Goal: Information Seeking & Learning: Learn about a topic

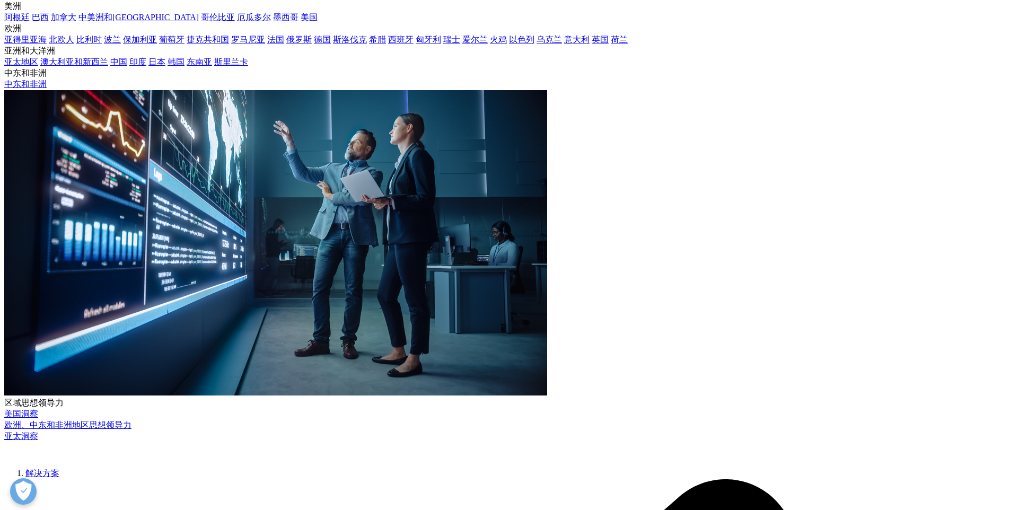
scroll to position [236, 0]
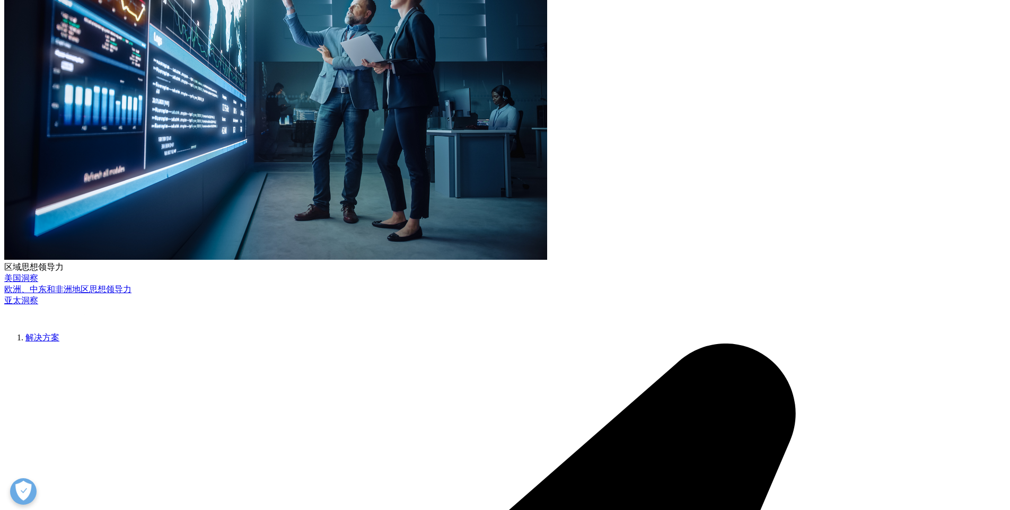
drag, startPoint x: 302, startPoint y: 208, endPoint x: 646, endPoint y: 295, distance: 355.1
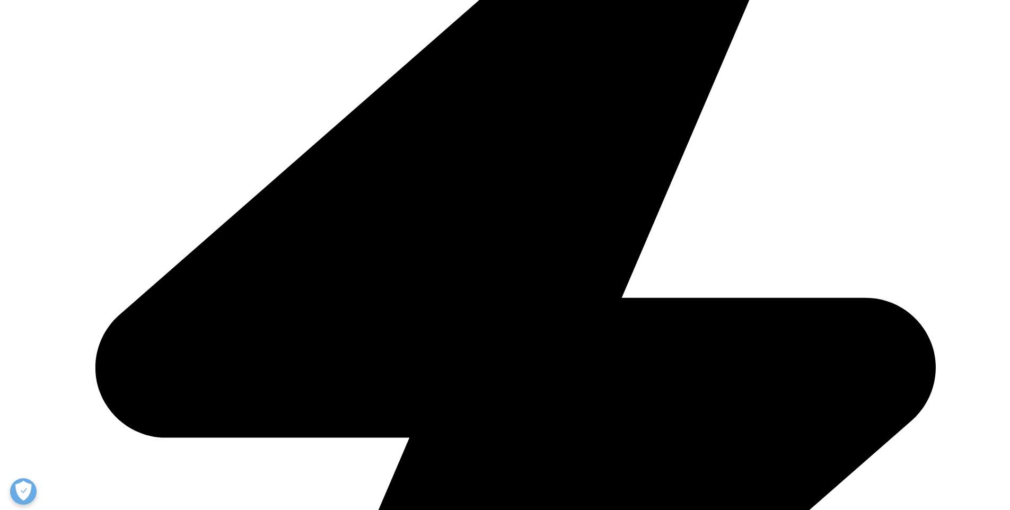
scroll to position [856, 0]
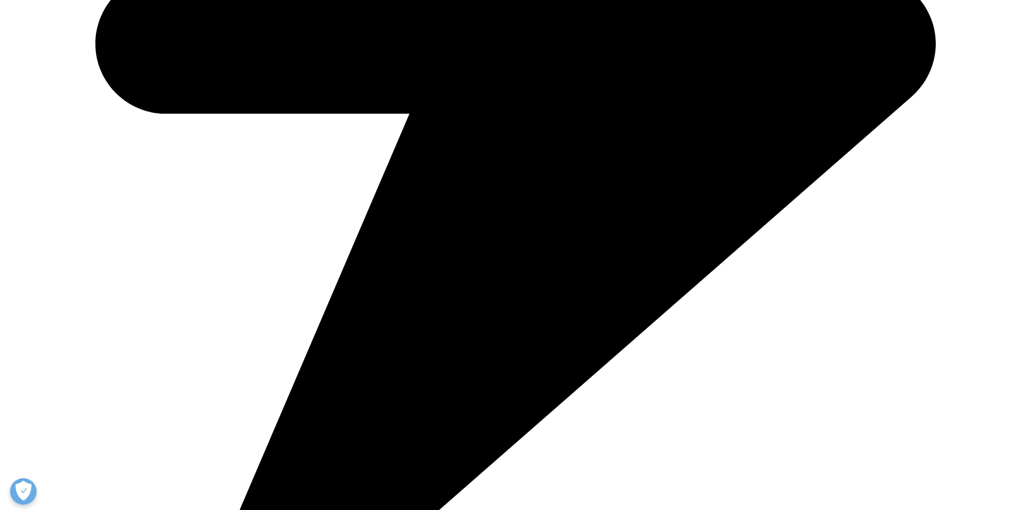
scroll to position [2445, 0]
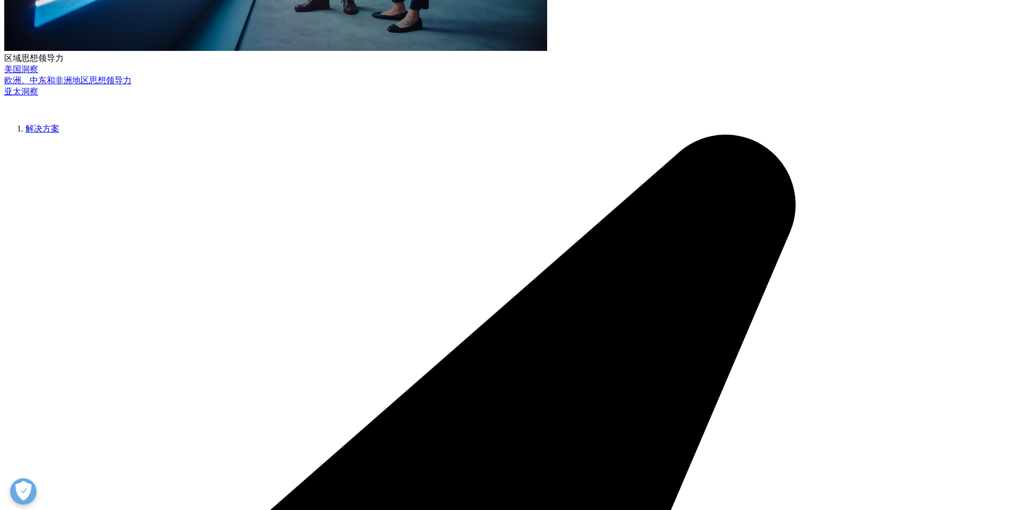
scroll to position [484, 0]
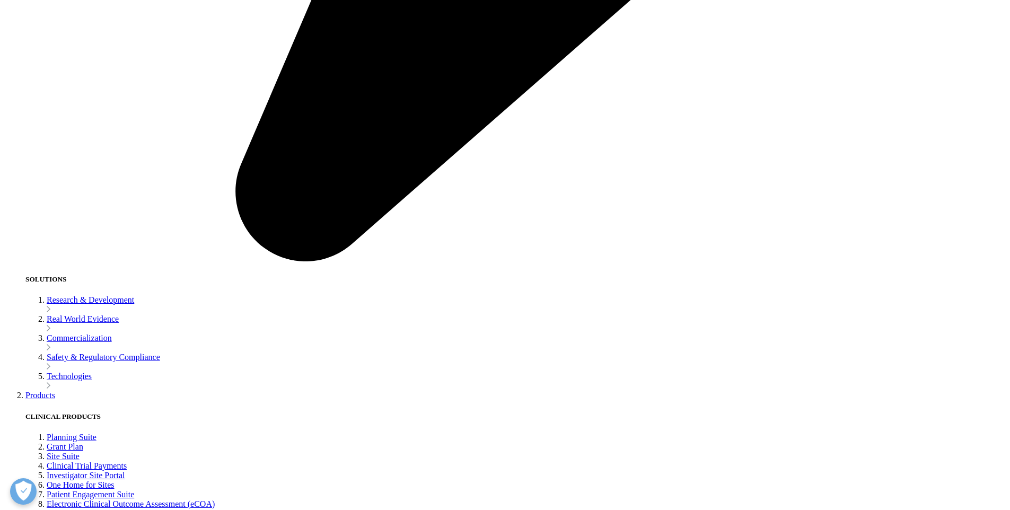
scroll to position [4178, 0]
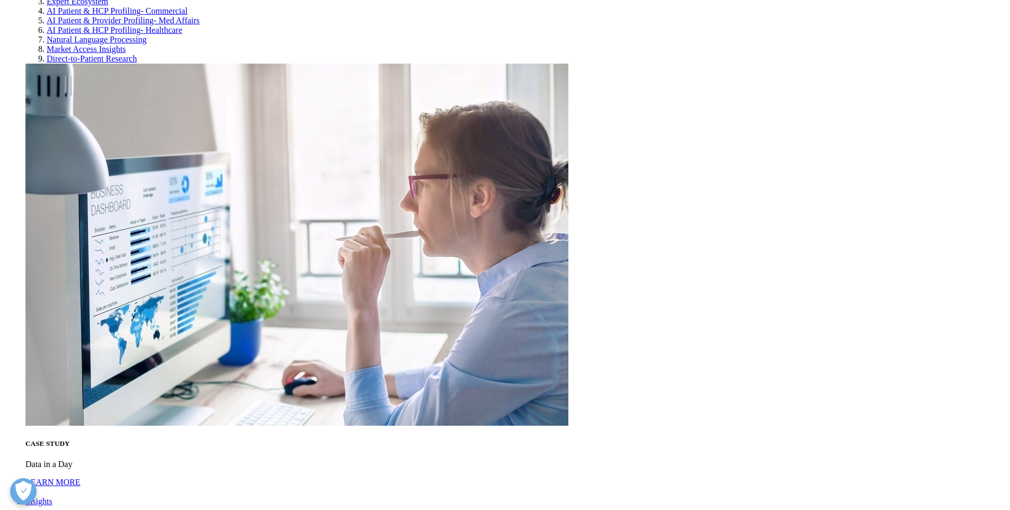
scroll to position [2651, 0]
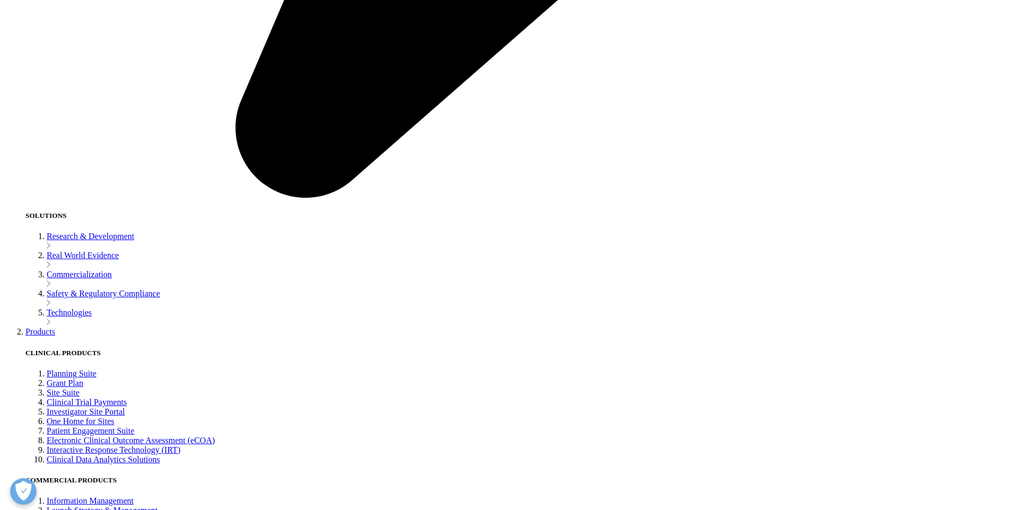
drag, startPoint x: 341, startPoint y: 154, endPoint x: 625, endPoint y: 239, distance: 297.4
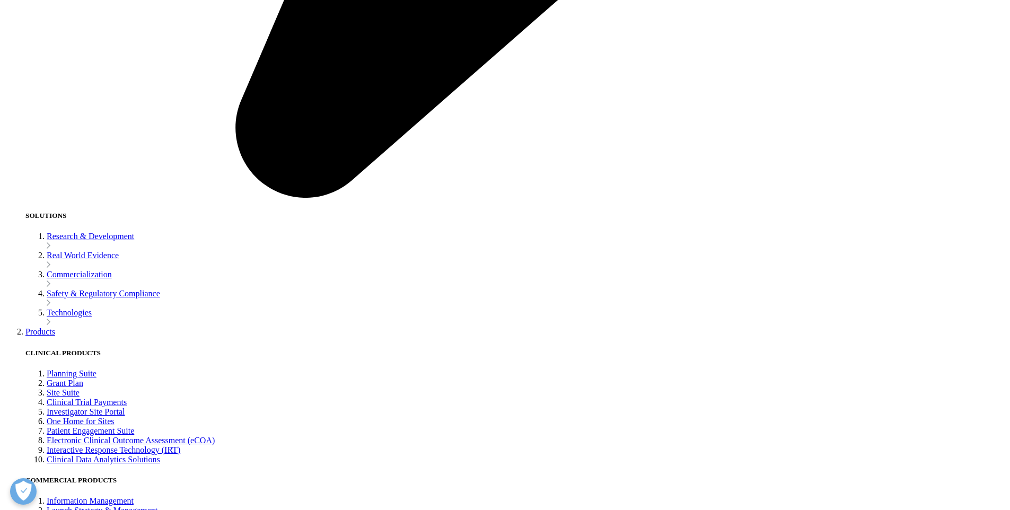
drag, startPoint x: 337, startPoint y: 193, endPoint x: 575, endPoint y: 190, distance: 237.6
copy li "The large-scale opportunity for compounders will be closing."
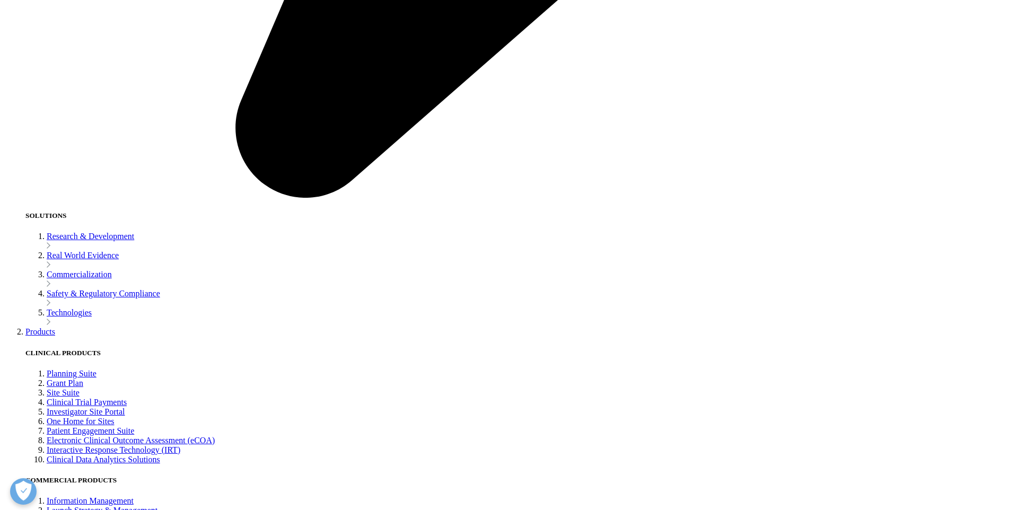
drag, startPoint x: 342, startPoint y: 154, endPoint x: 443, endPoint y: 168, distance: 102.8
copy li "In [DATE], supply bottlenecks will continue to ease following extensive efforts…"
drag, startPoint x: 341, startPoint y: 153, endPoint x: 444, endPoint y: 170, distance: 104.3
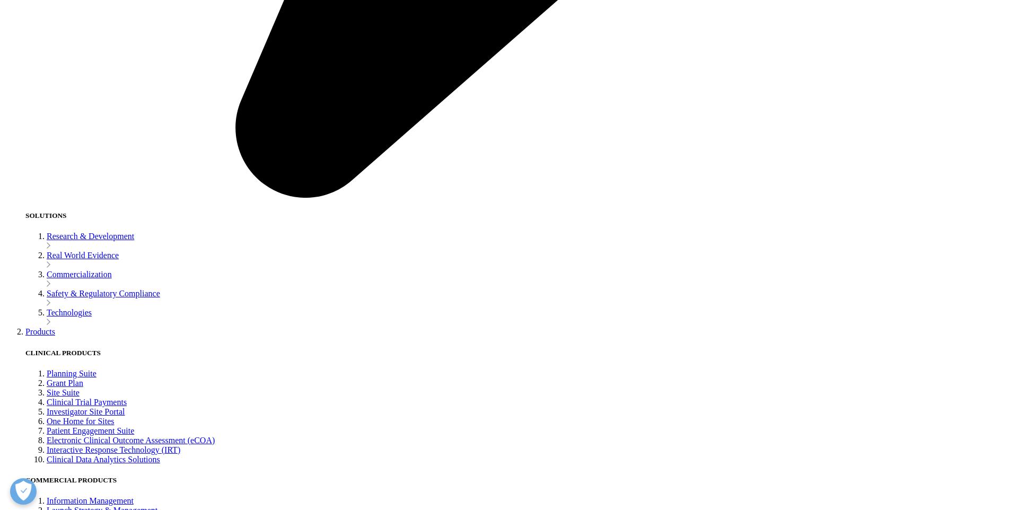
copy li "In [DATE], supply bottlenecks will continue to ease following extensive efforts…"
drag, startPoint x: 334, startPoint y: 229, endPoint x: 391, endPoint y: 230, distance: 57.3
copy li "manufacturing"
